Goal: Task Accomplishment & Management: Manage account settings

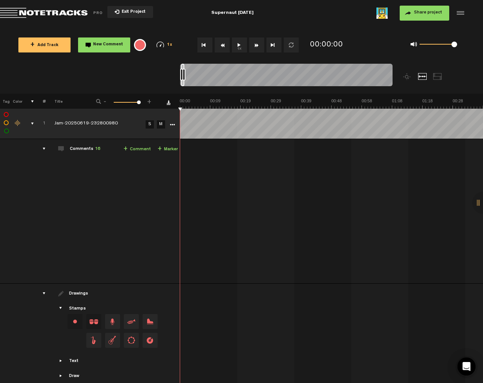
click at [167, 102] on link "Download comments" at bounding box center [169, 103] width 4 height 4
click at [123, 12] on span "Exit Project" at bounding box center [132, 12] width 26 height 4
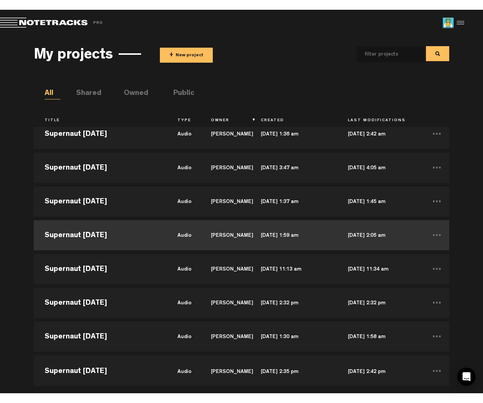
scroll to position [81, 0]
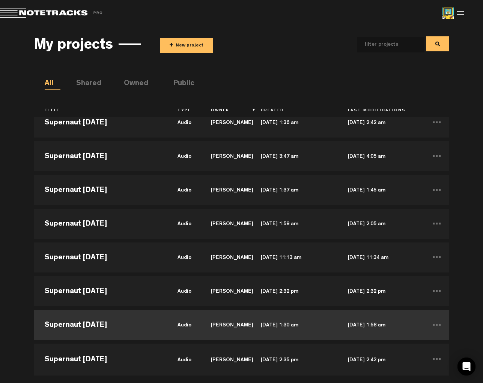
click at [131, 324] on td "Supernaut [DATE]" at bounding box center [100, 325] width 133 height 34
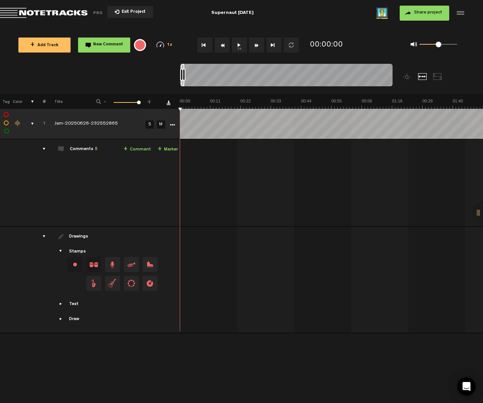
click at [169, 102] on link "Download comments" at bounding box center [169, 103] width 4 height 4
click at [138, 15] on button "Exit Project" at bounding box center [130, 12] width 46 height 12
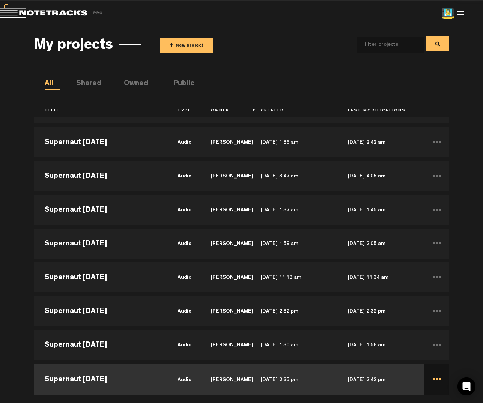
scroll to position [65, 0]
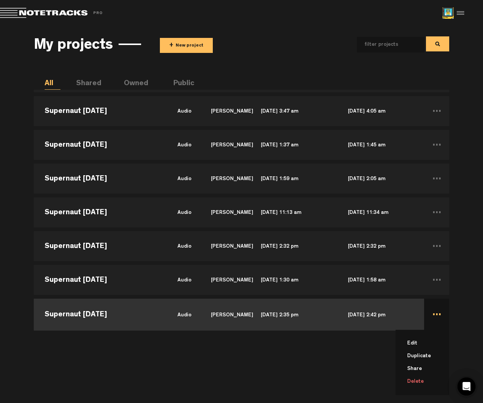
click at [418, 381] on li "Delete" at bounding box center [426, 381] width 45 height 13
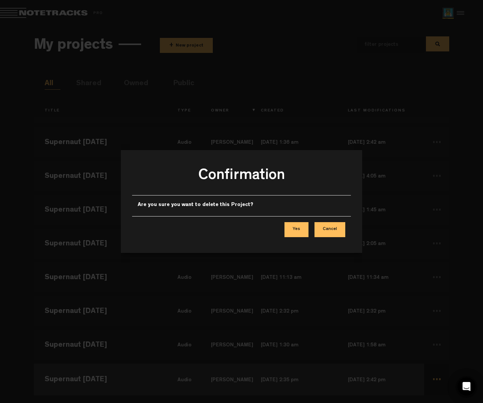
scroll to position [0, 0]
click at [296, 230] on button "Yes" at bounding box center [296, 229] width 24 height 15
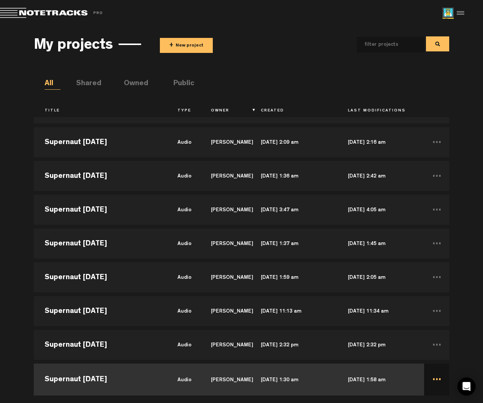
scroll to position [65, 0]
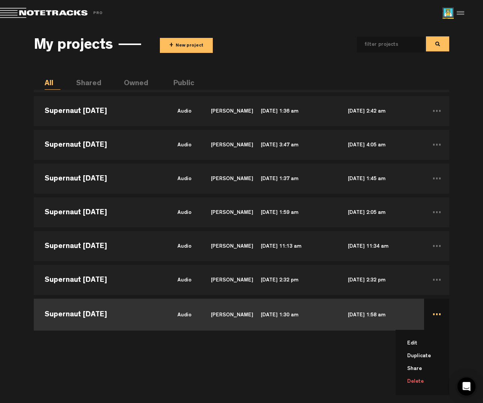
click at [419, 381] on li "Delete" at bounding box center [426, 381] width 45 height 13
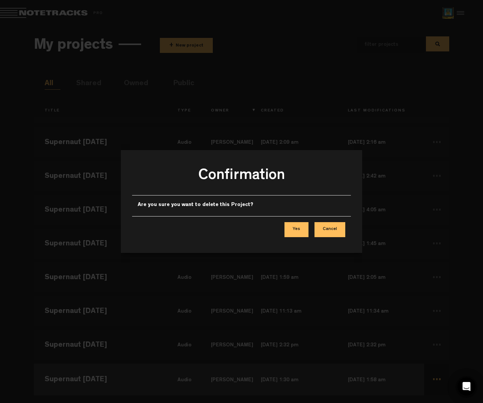
click at [302, 231] on button "Yes" at bounding box center [296, 229] width 24 height 15
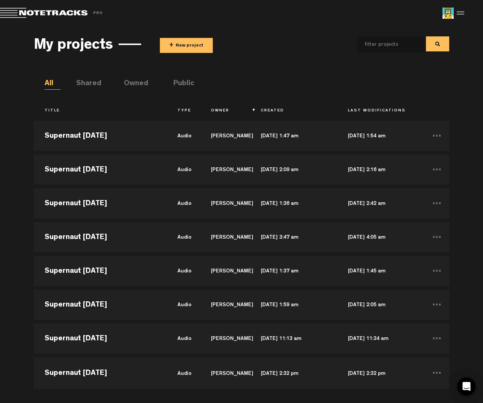
click at [312, 26] on md-toolbar "Exit Project Share project Save project" at bounding box center [241, 13] width 483 height 26
click at [186, 44] on button "+ New project" at bounding box center [186, 45] width 53 height 15
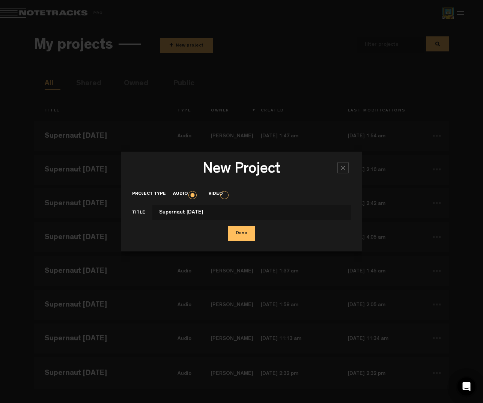
type input "Supernaut [DATE]"
click at [228, 226] on button "Done" at bounding box center [241, 233] width 27 height 15
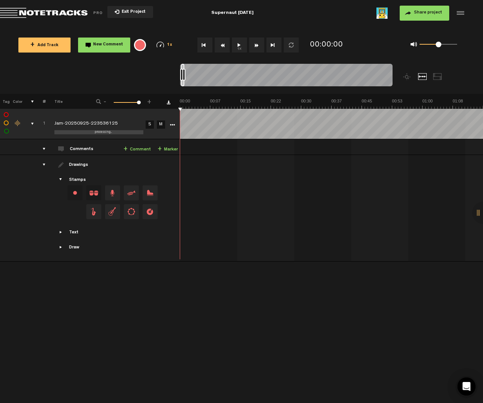
click at [418, 14] on span "Share project" at bounding box center [428, 13] width 28 height 5
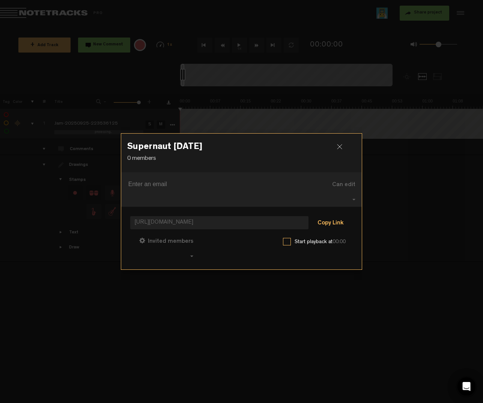
click at [334, 221] on button "Copy Link" at bounding box center [330, 223] width 41 height 15
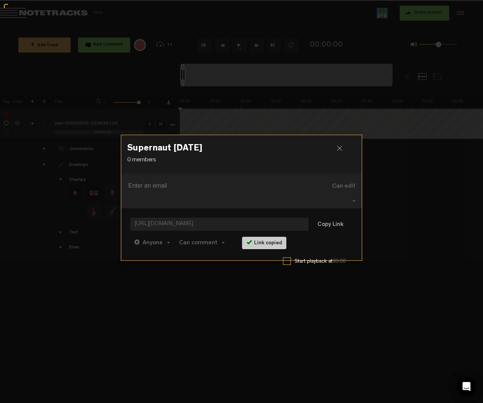
click at [341, 154] on div at bounding box center [342, 151] width 11 height 11
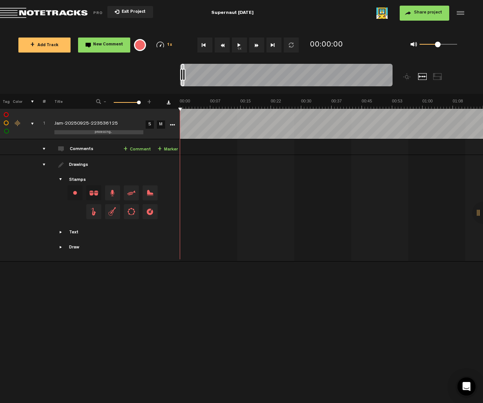
drag, startPoint x: 436, startPoint y: 45, endPoint x: 480, endPoint y: 51, distance: 44.4
click at [480, 51] on div "+ Add Track New Comment 1x 0.25x 0.5x 0.75x 1x 1.25x 1.5x 1.75x 2x All emojis 😀…" at bounding box center [241, 45] width 483 height 38
click at [44, 162] on div "drawings" at bounding box center [41, 165] width 12 height 8
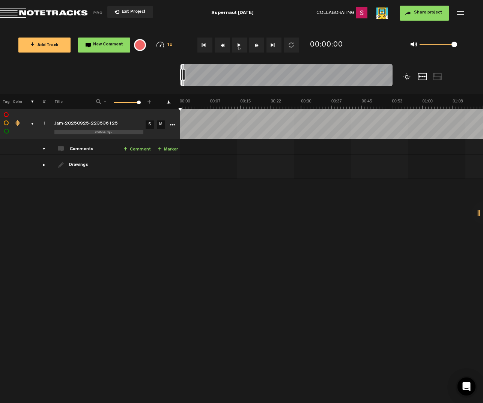
click at [409, 77] on div at bounding box center [407, 76] width 9 height 7
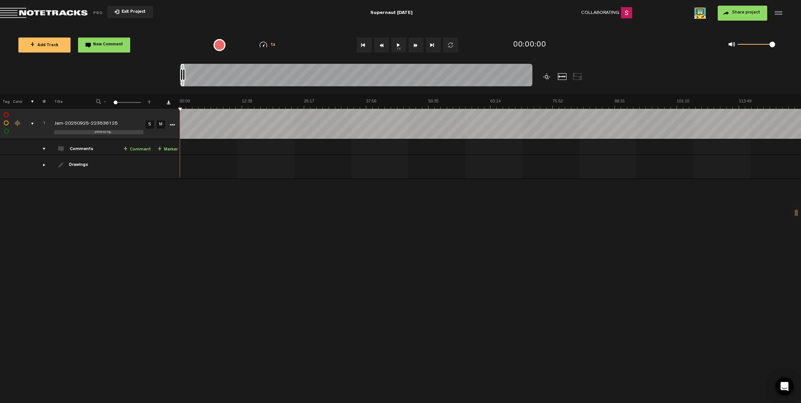
click at [106, 102] on span "-" at bounding box center [105, 100] width 6 height 5
click at [107, 102] on span "-" at bounding box center [105, 100] width 6 height 5
click at [482, 74] on div at bounding box center [547, 76] width 9 height 7
click at [482, 78] on div at bounding box center [547, 76] width 9 height 7
